Goal: Task Accomplishment & Management: Complete application form

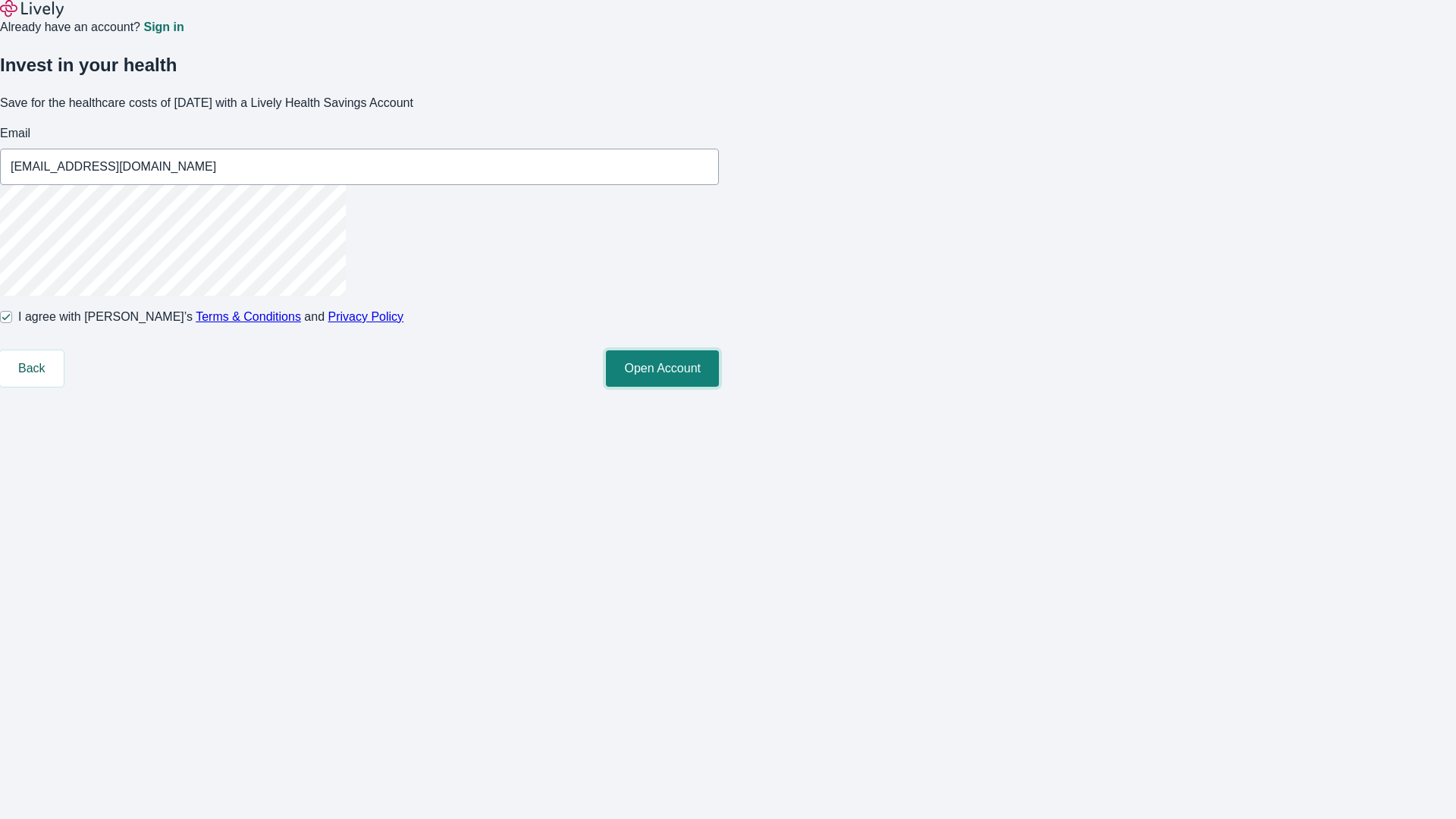
click at [719, 387] on button "Open Account" at bounding box center [662, 368] width 113 height 37
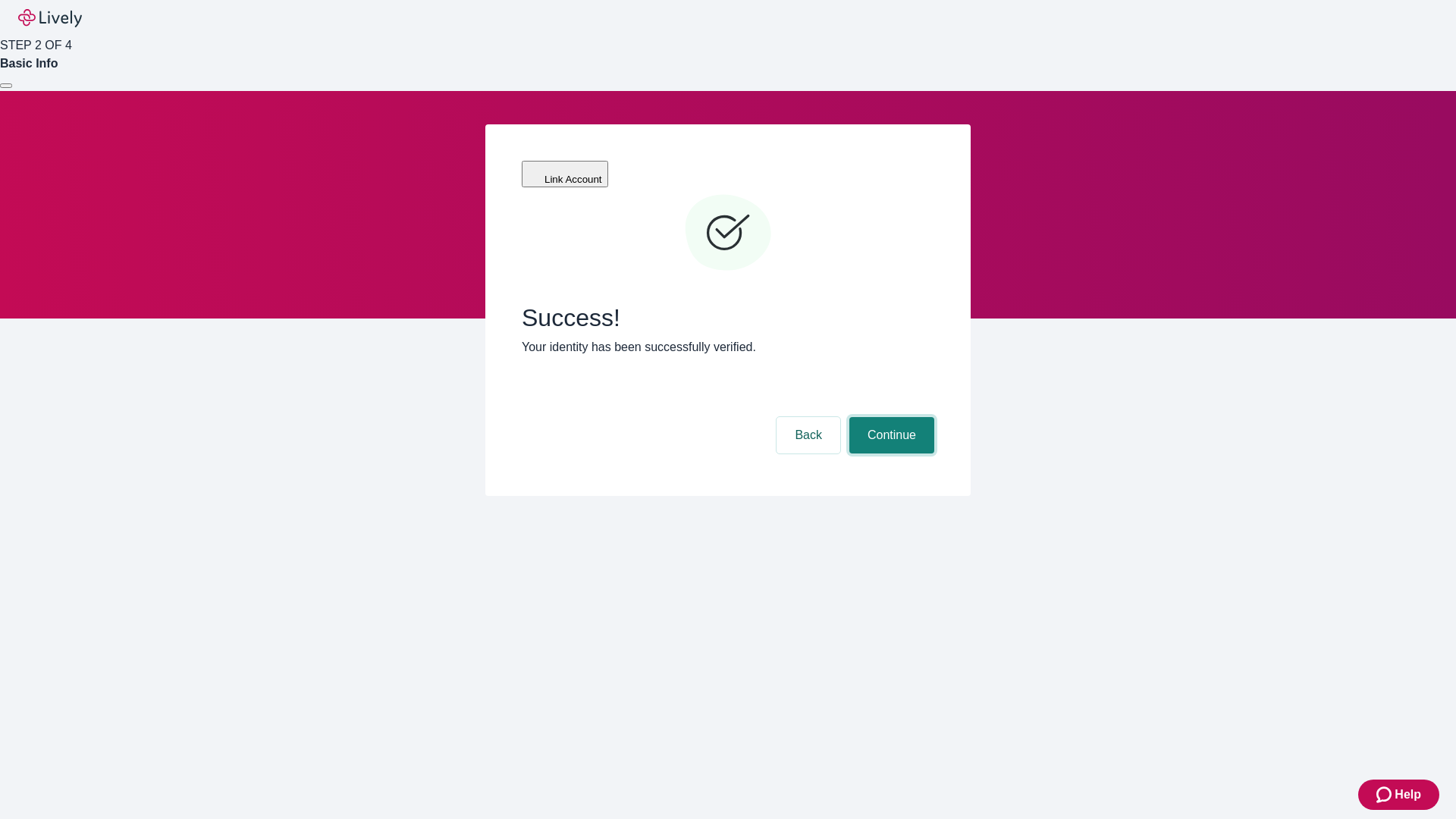
click at [890, 417] on button "Continue" at bounding box center [891, 435] width 85 height 37
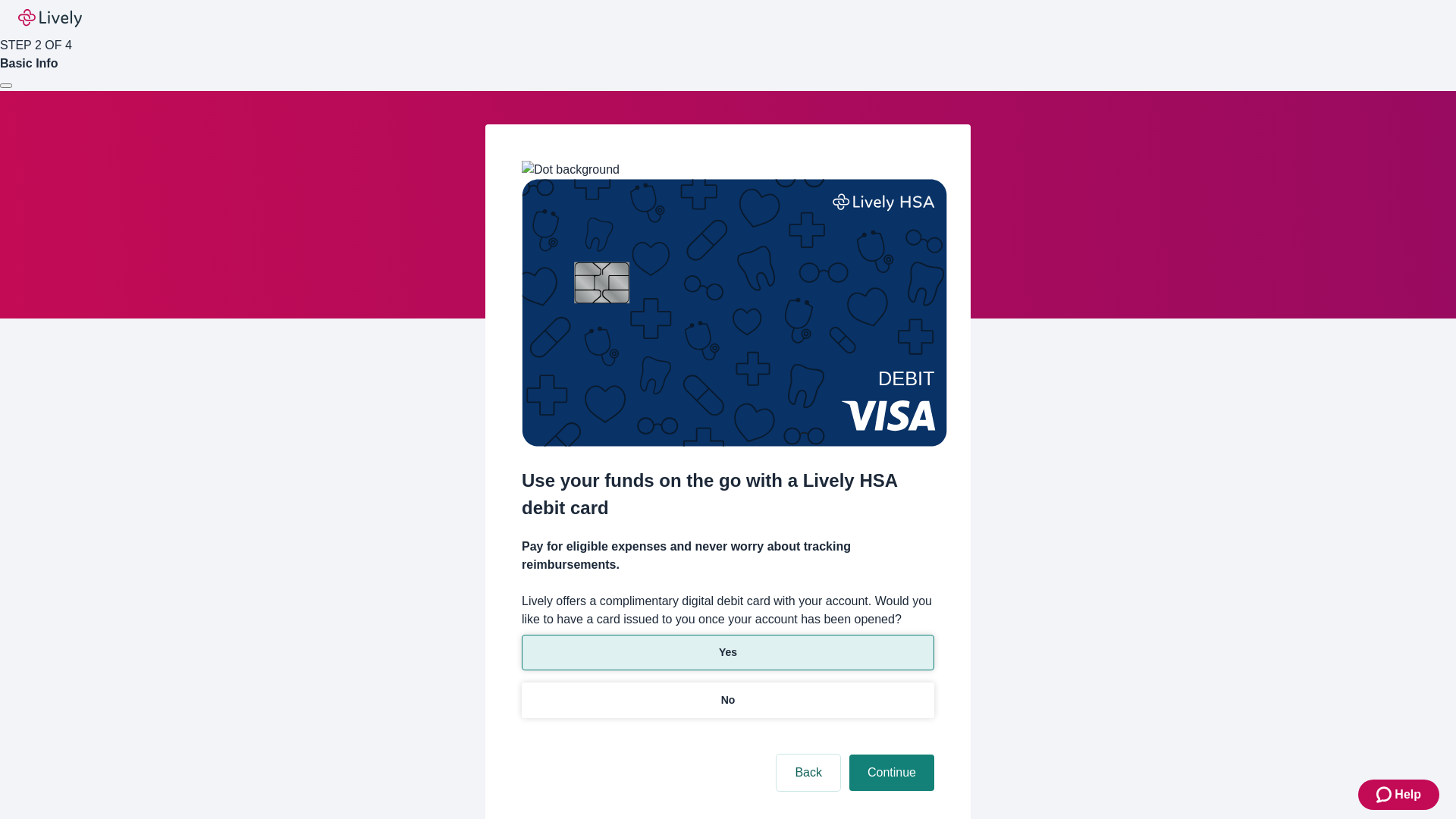
click at [727, 645] on p "Yes" at bounding box center [728, 653] width 18 height 16
click at [890, 754] on button "Continue" at bounding box center [891, 772] width 85 height 37
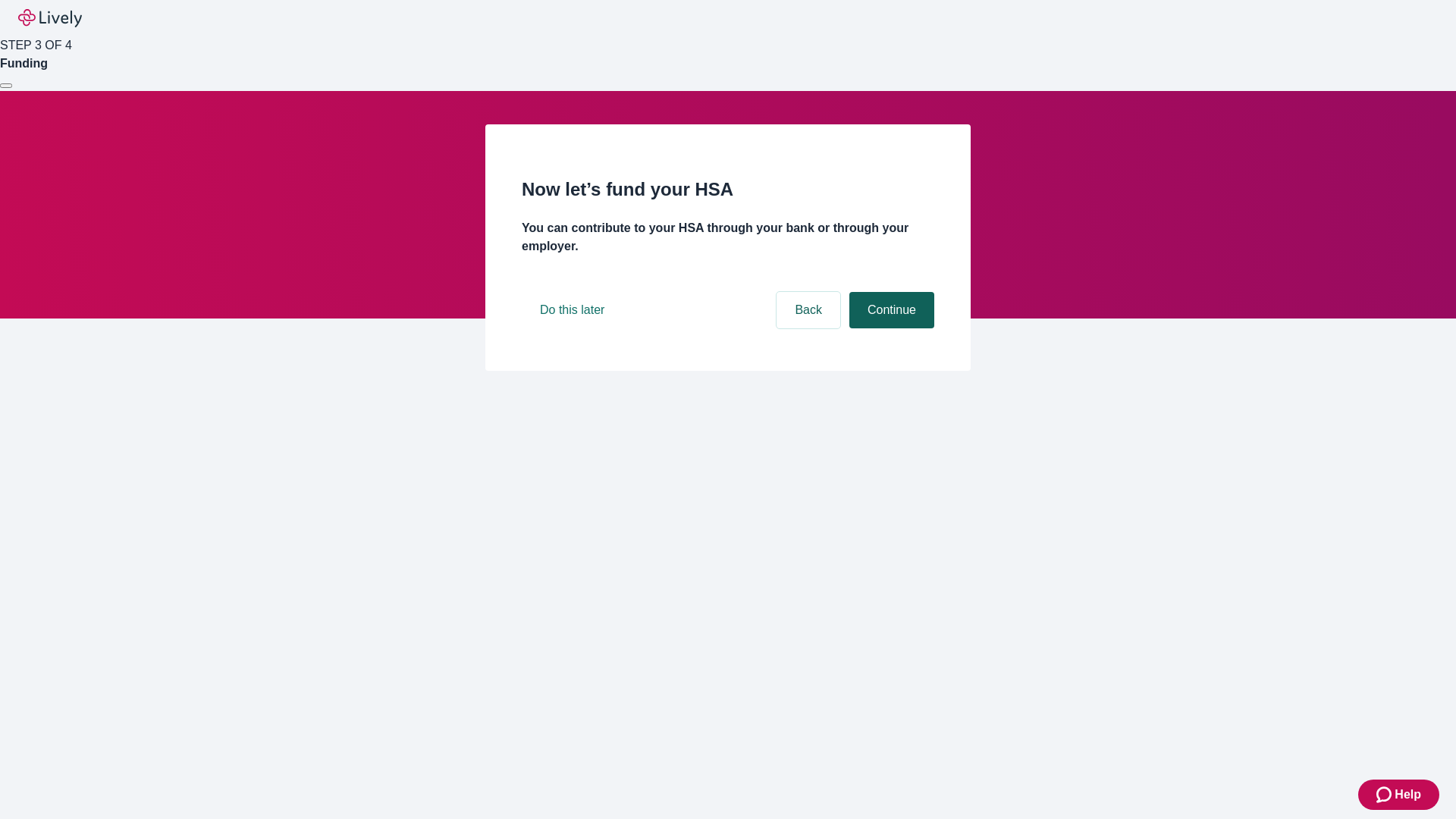
click at [890, 328] on button "Continue" at bounding box center [891, 310] width 85 height 37
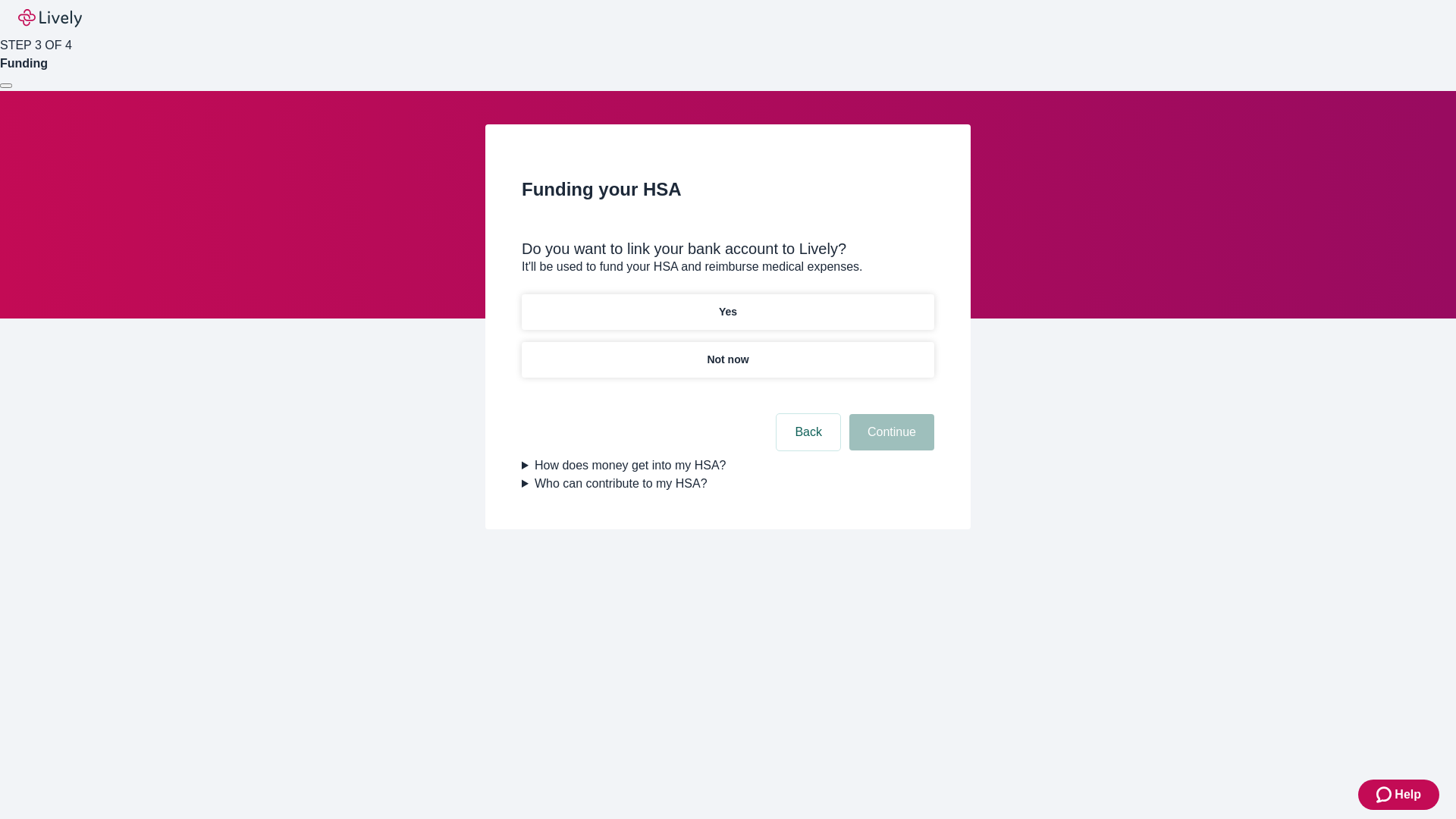
click at [727, 352] on p "Not now" at bounding box center [727, 360] width 42 height 16
click at [890, 442] on button "Continue" at bounding box center [891, 432] width 85 height 37
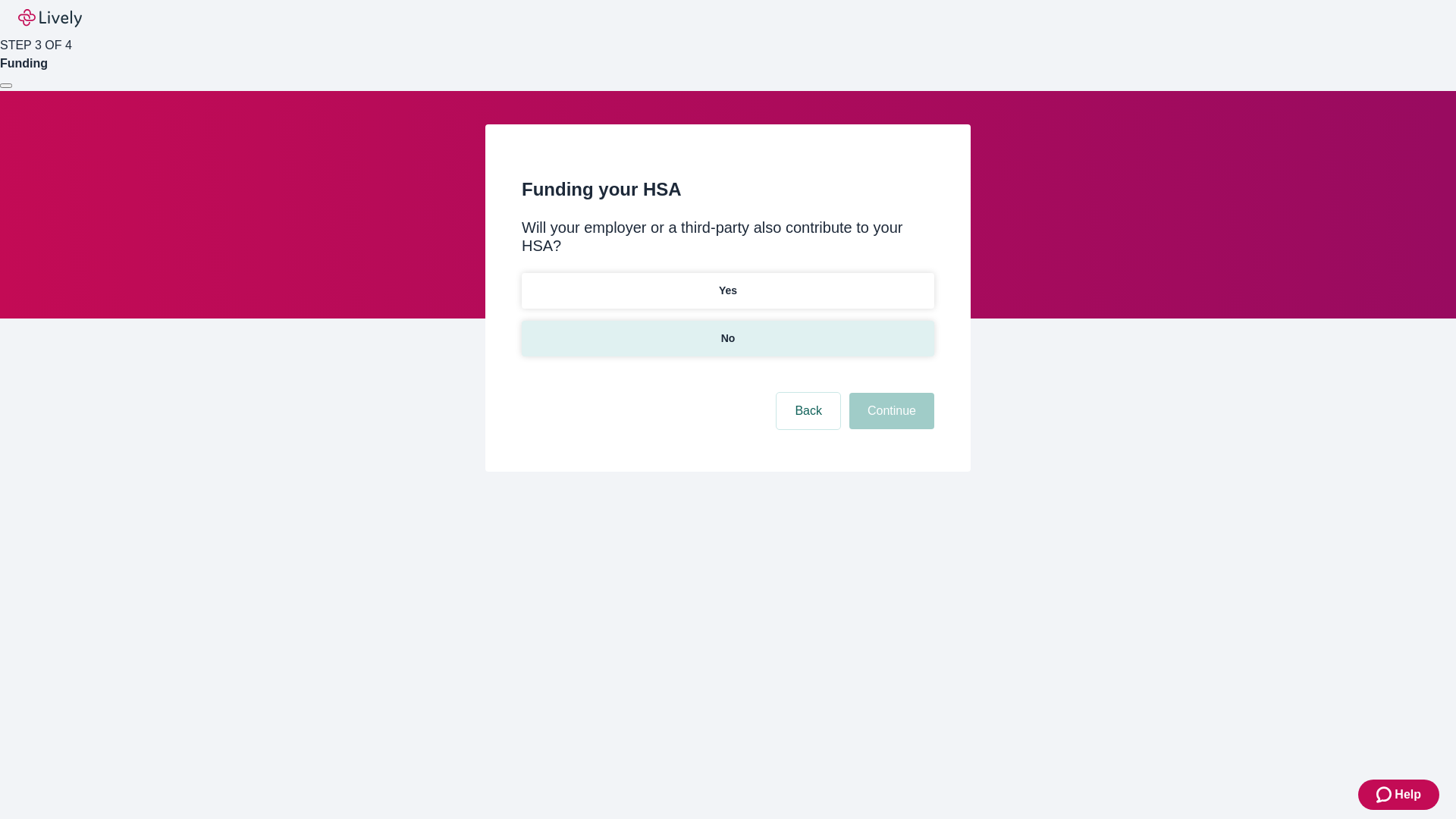
click at [727, 331] on p "No" at bounding box center [728, 339] width 15 height 16
click at [890, 393] on button "Continue" at bounding box center [891, 411] width 85 height 37
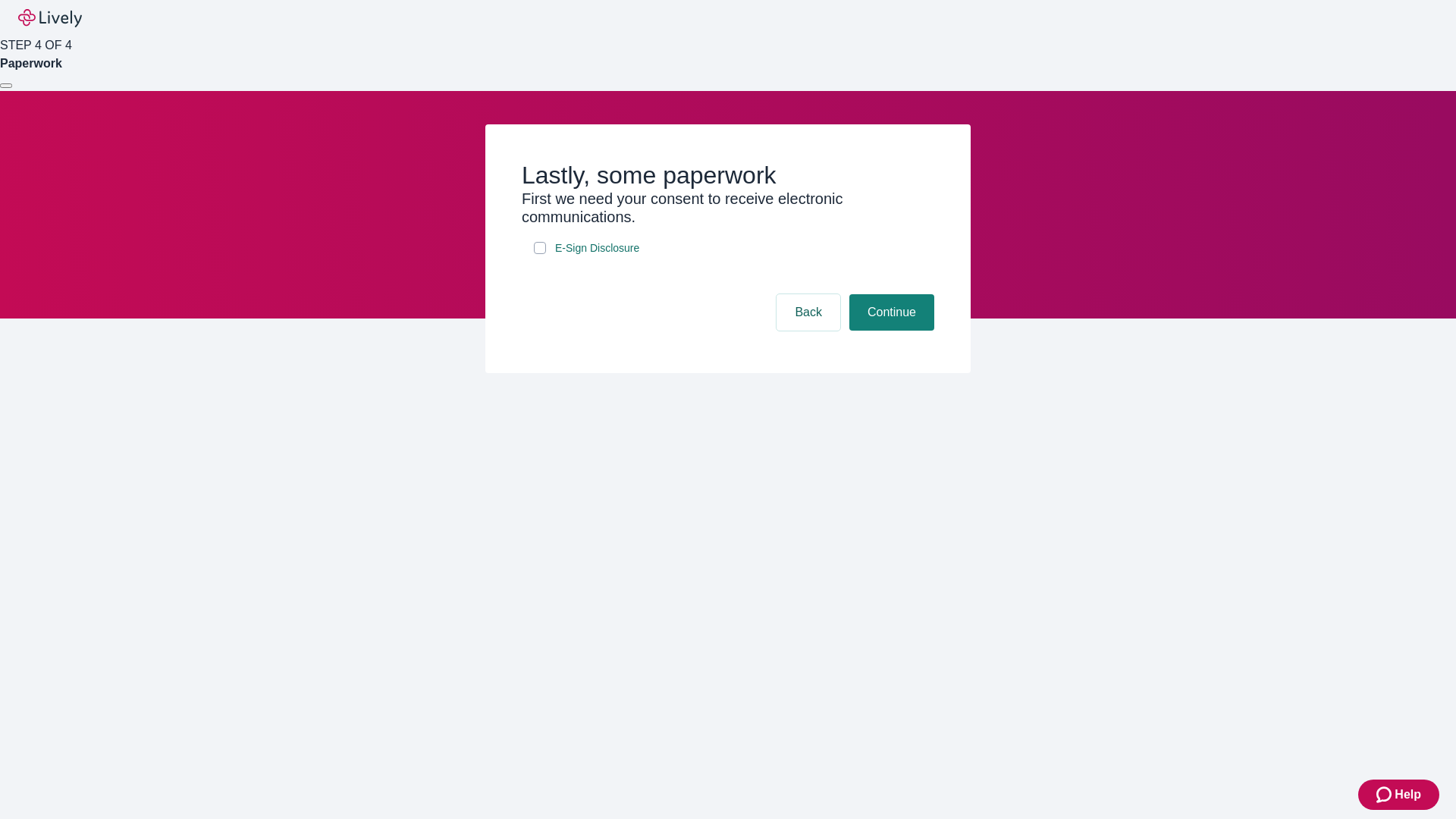
click at [539, 254] on input "E-Sign Disclosure" at bounding box center [539, 247] width 12 height 12
checkbox input "true"
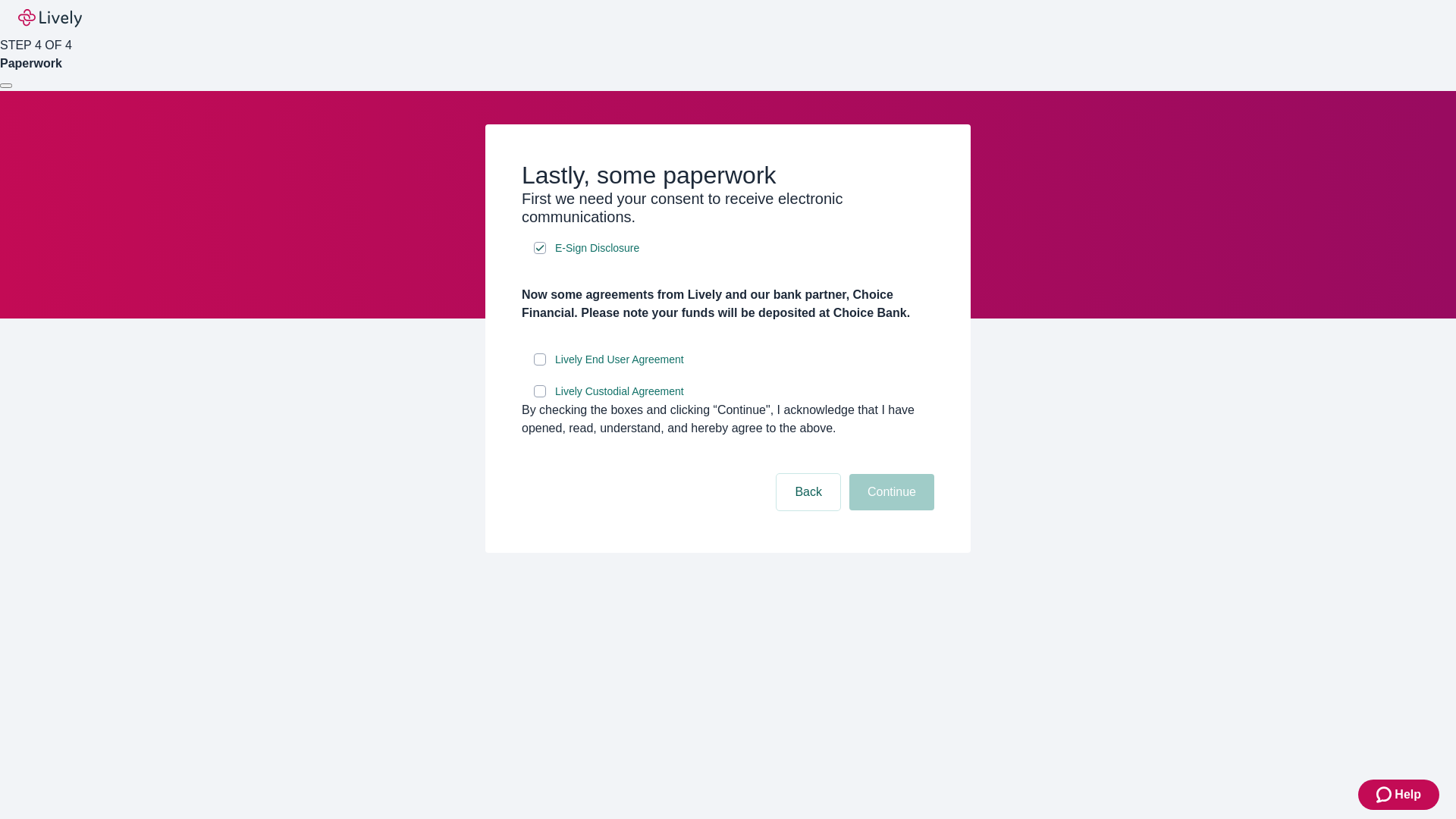
click at [539, 366] on input "Lively End User Agreement" at bounding box center [539, 359] width 12 height 12
checkbox input "true"
click at [539, 398] on input "Lively Custodial Agreement" at bounding box center [539, 391] width 12 height 12
checkbox input "true"
click at [890, 510] on button "Continue" at bounding box center [891, 492] width 85 height 37
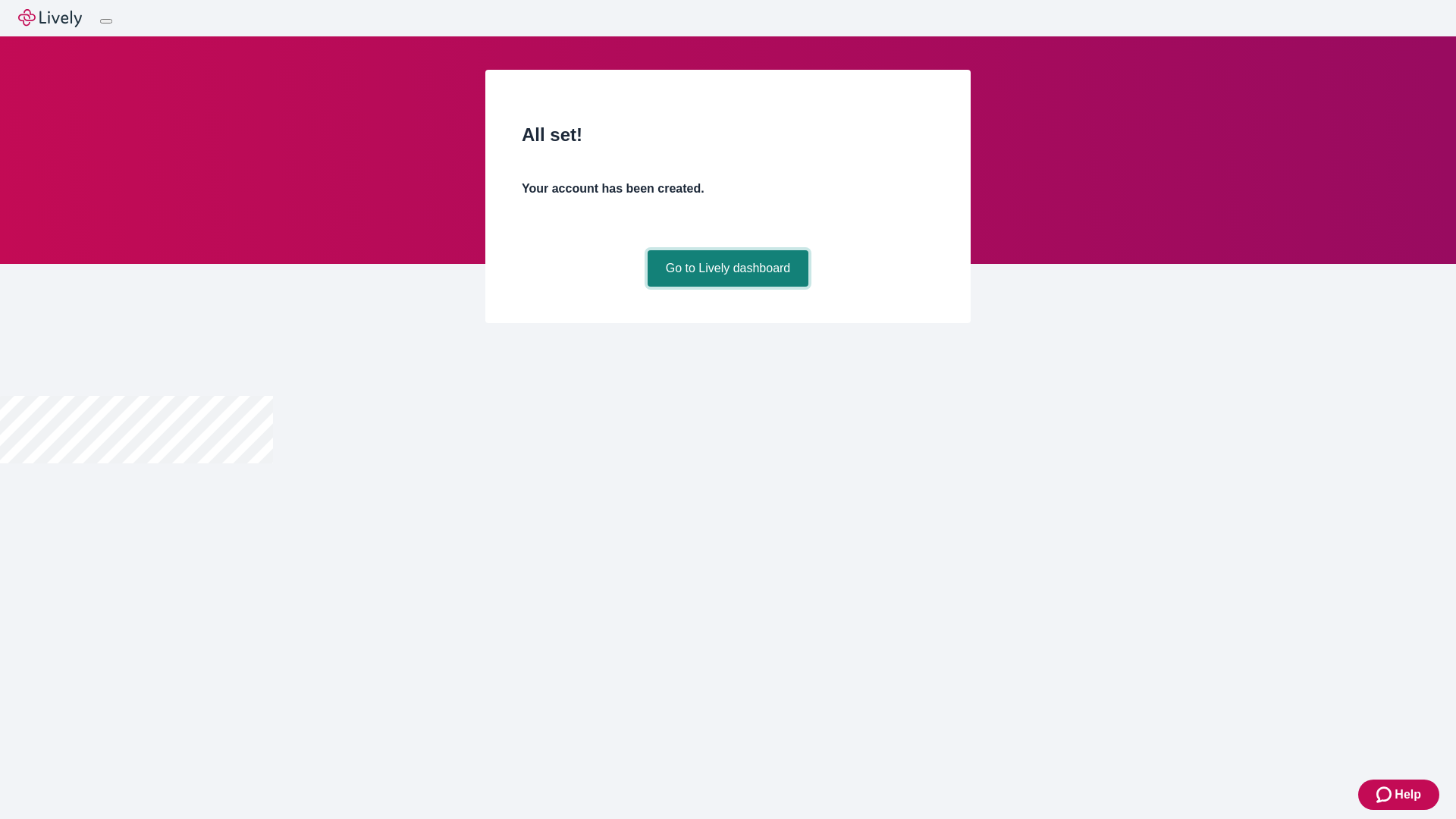
click at [727, 287] on link "Go to Lively dashboard" at bounding box center [728, 269] width 162 height 37
